Goal: Navigation & Orientation: Find specific page/section

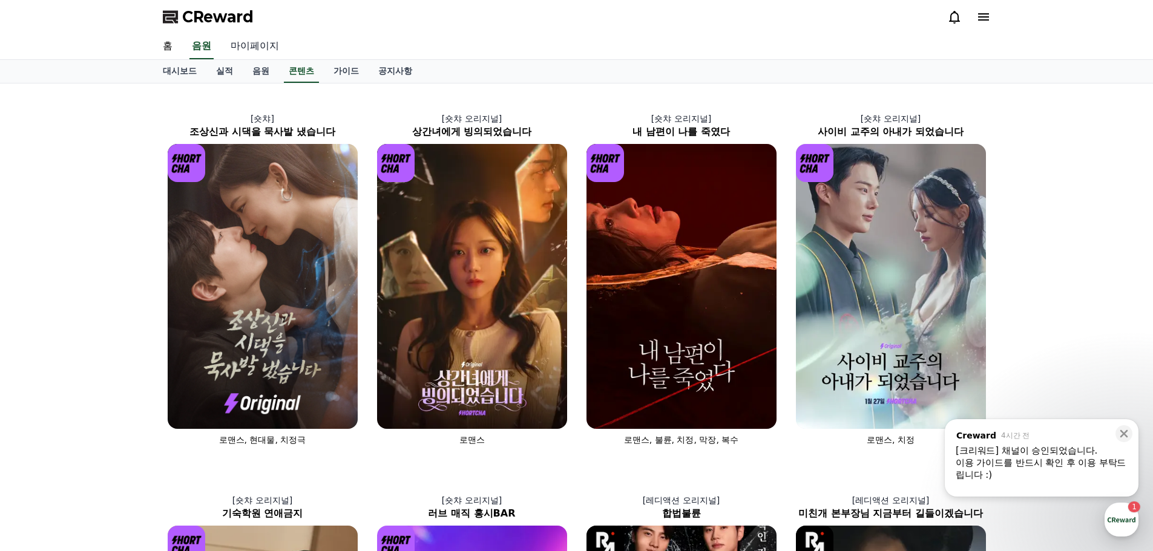
click at [240, 43] on link "마이페이지" at bounding box center [255, 46] width 68 height 25
select select "**********"
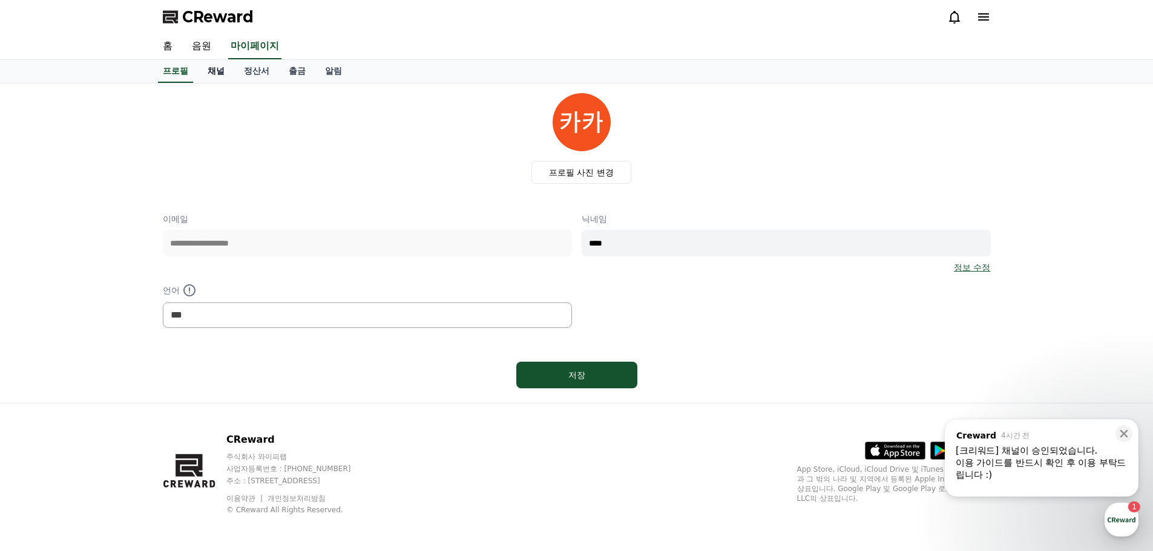
click at [204, 74] on link "채널" at bounding box center [216, 71] width 36 height 23
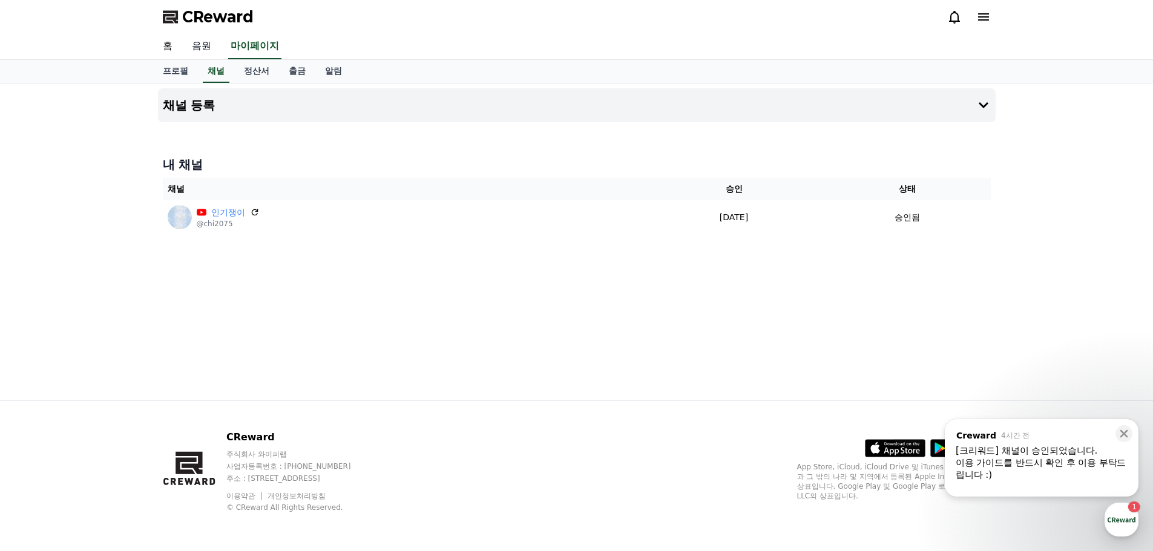
click at [205, 47] on link "음원" at bounding box center [201, 46] width 39 height 25
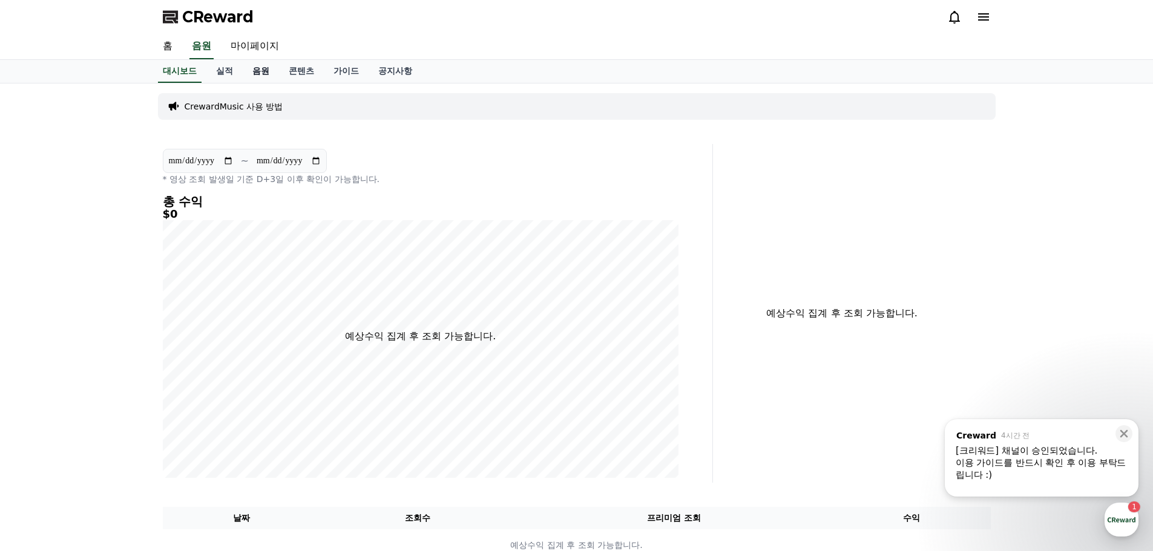
click at [266, 70] on link "음원" at bounding box center [261, 71] width 36 height 23
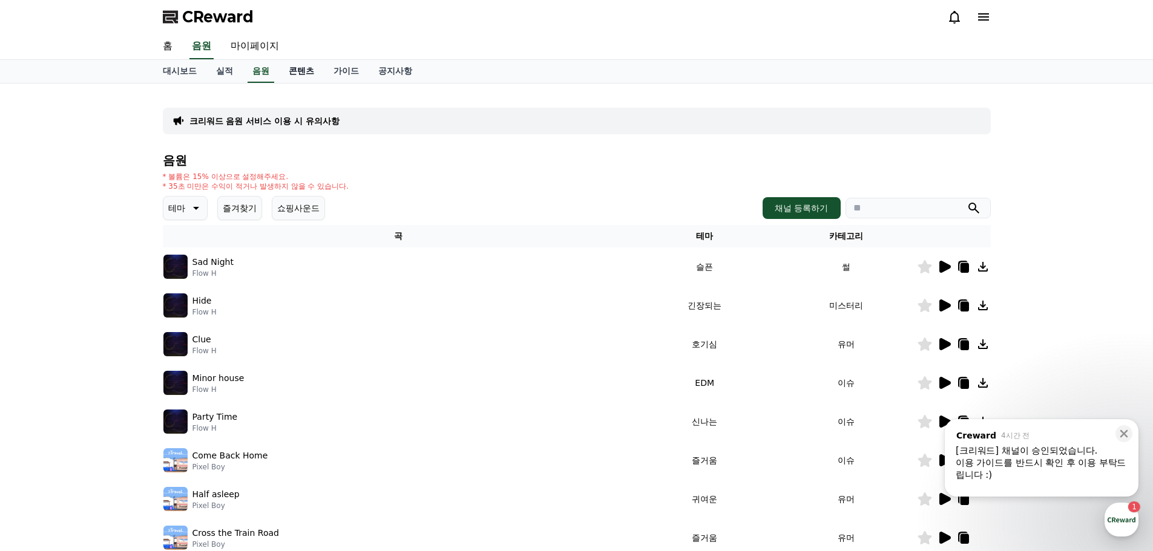
click at [303, 77] on link "콘텐츠" at bounding box center [301, 71] width 45 height 23
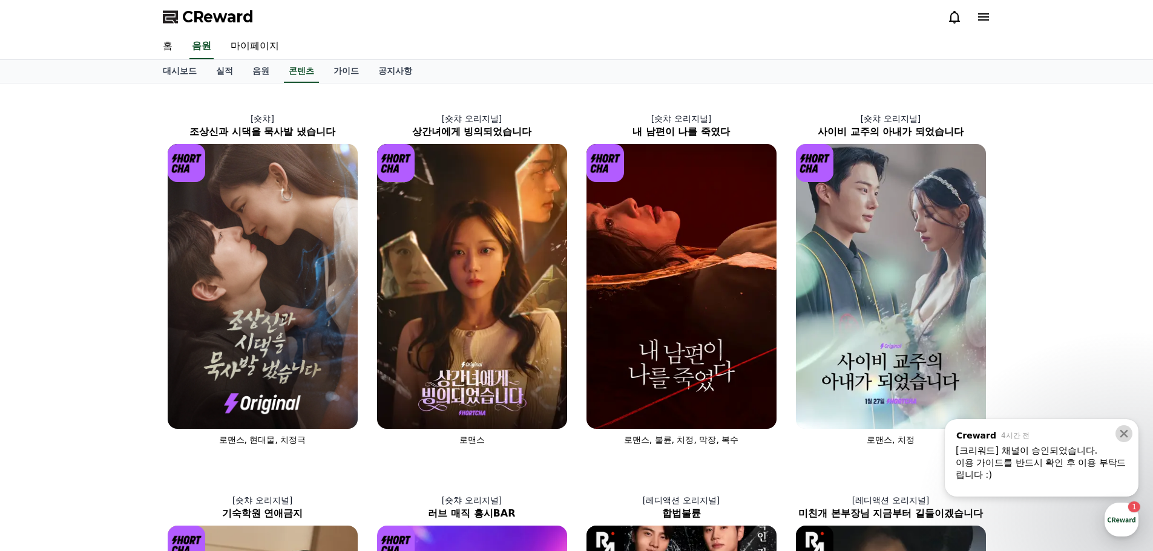
click at [1131, 431] on button at bounding box center [1123, 433] width 17 height 17
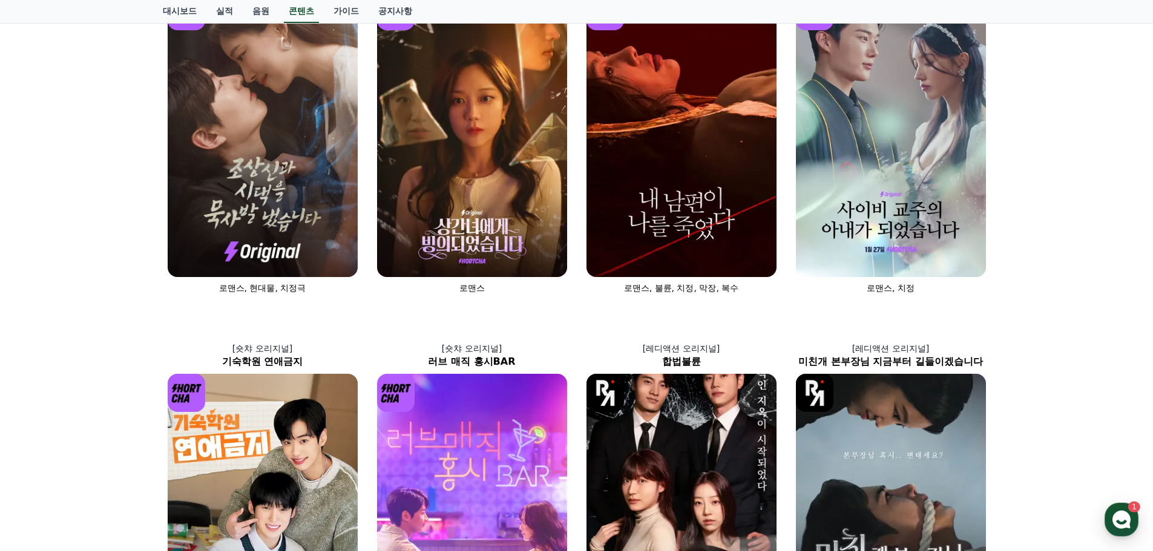
scroll to position [363, 0]
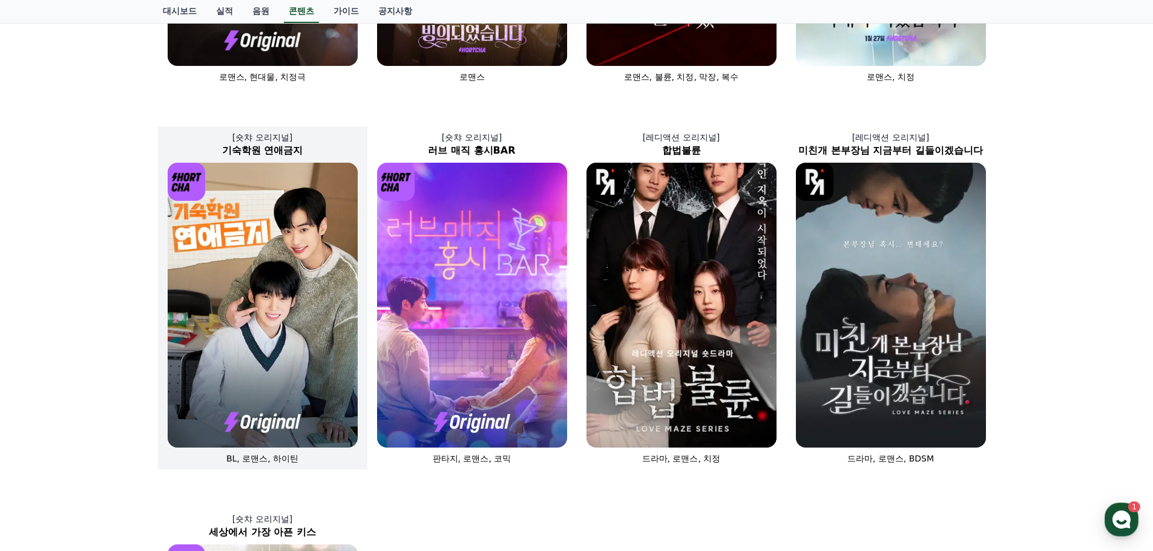
click at [257, 258] on img at bounding box center [263, 305] width 190 height 285
